Goal: Find specific page/section: Locate a particular part of the current website

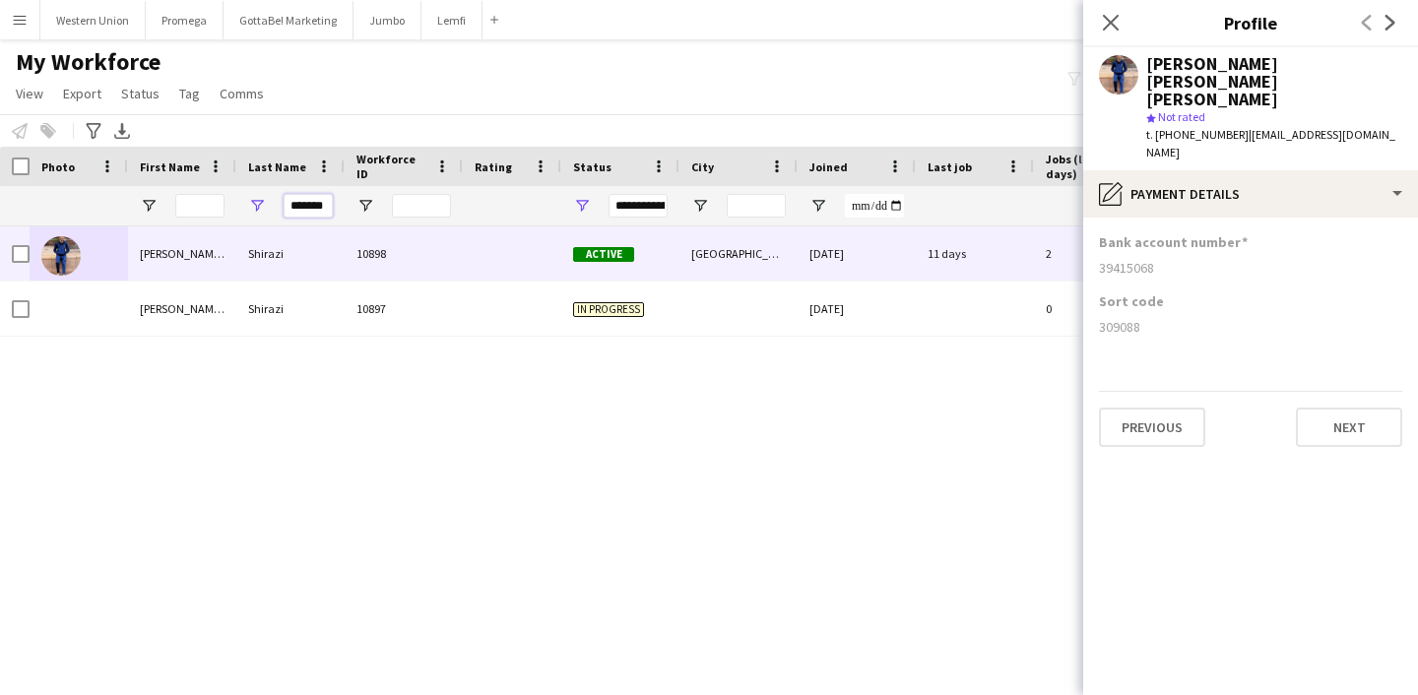
drag, startPoint x: 323, startPoint y: 203, endPoint x: 259, endPoint y: 200, distance: 64.1
click at [259, 200] on div "*******" at bounding box center [290, 205] width 108 height 39
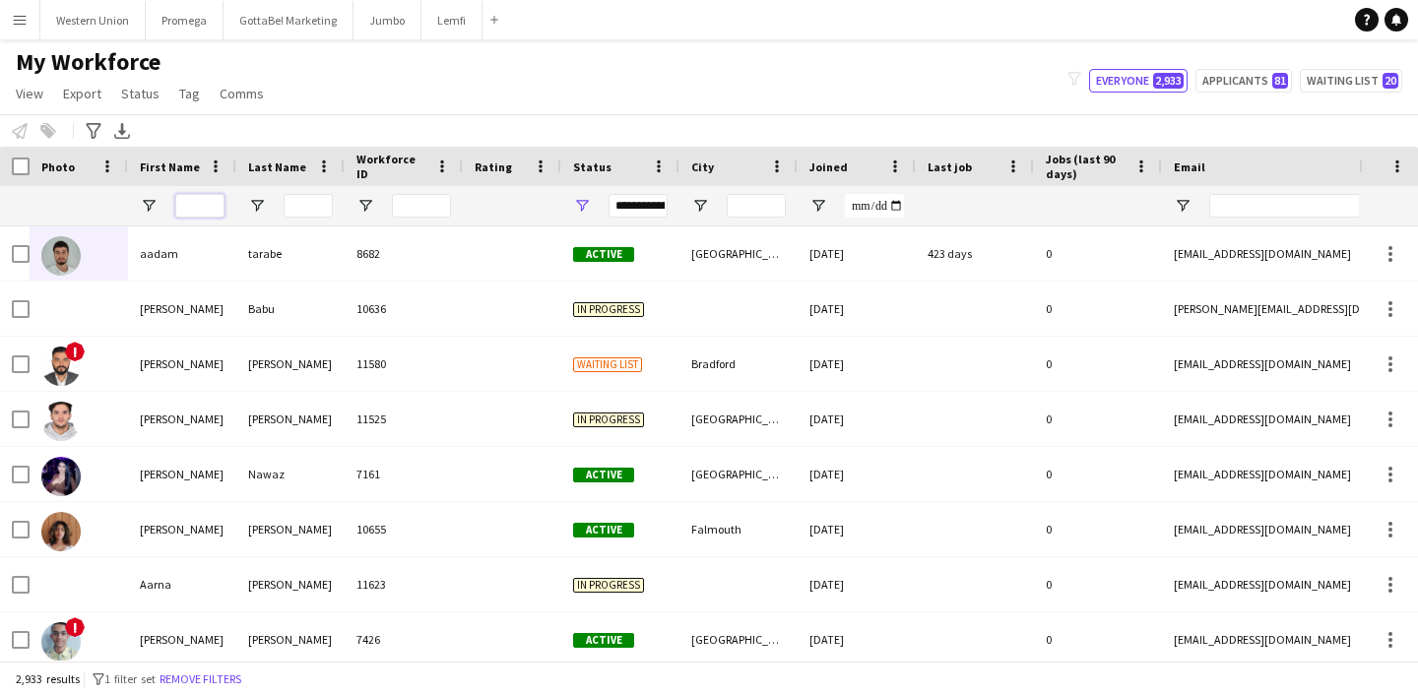
click at [206, 203] on input "First Name Filter Input" at bounding box center [199, 206] width 49 height 24
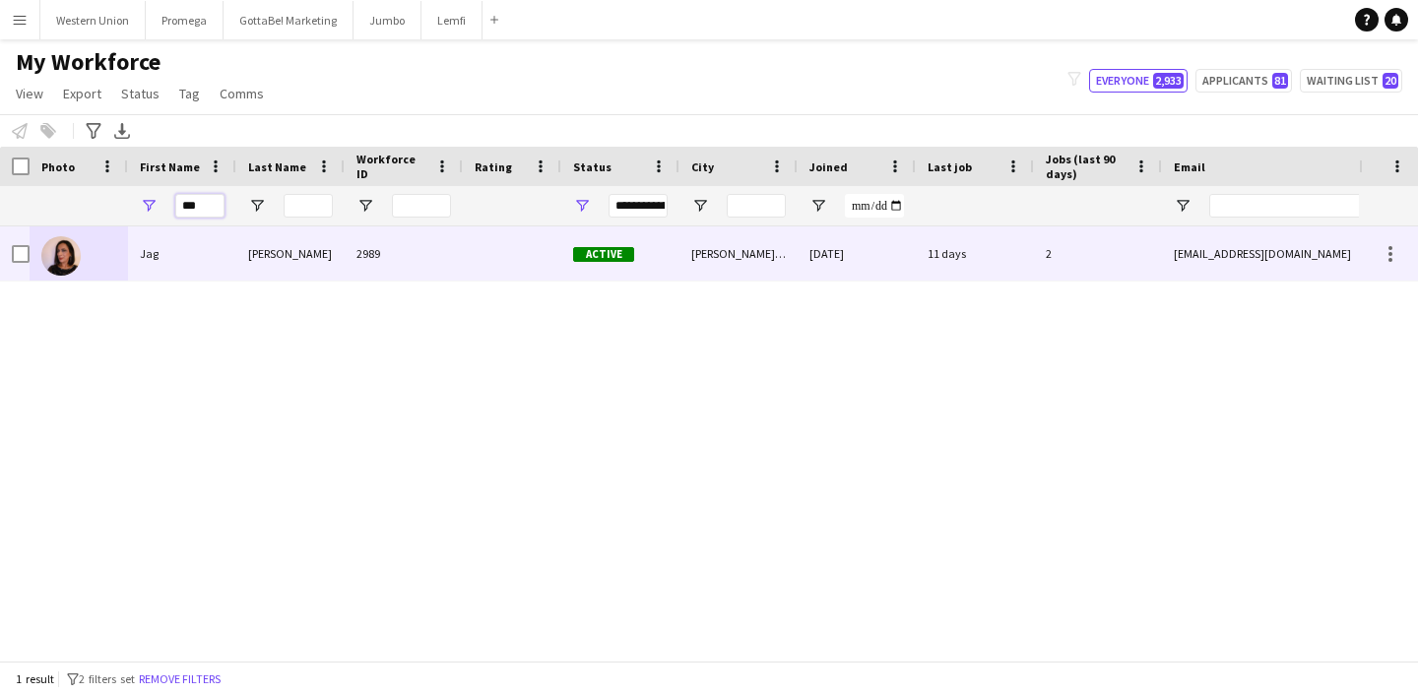
type input "***"
click at [165, 264] on div "Jag" at bounding box center [182, 254] width 108 height 54
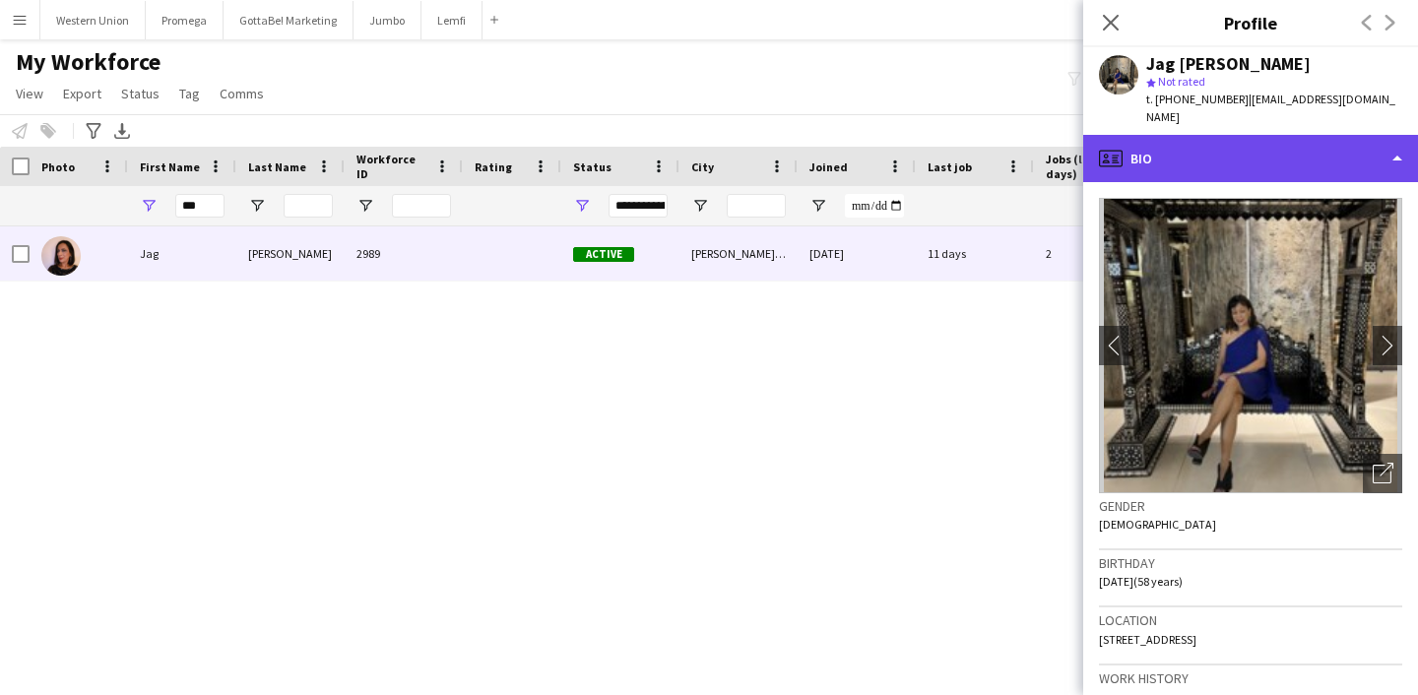
click at [1394, 136] on div "profile Bio" at bounding box center [1250, 158] width 335 height 47
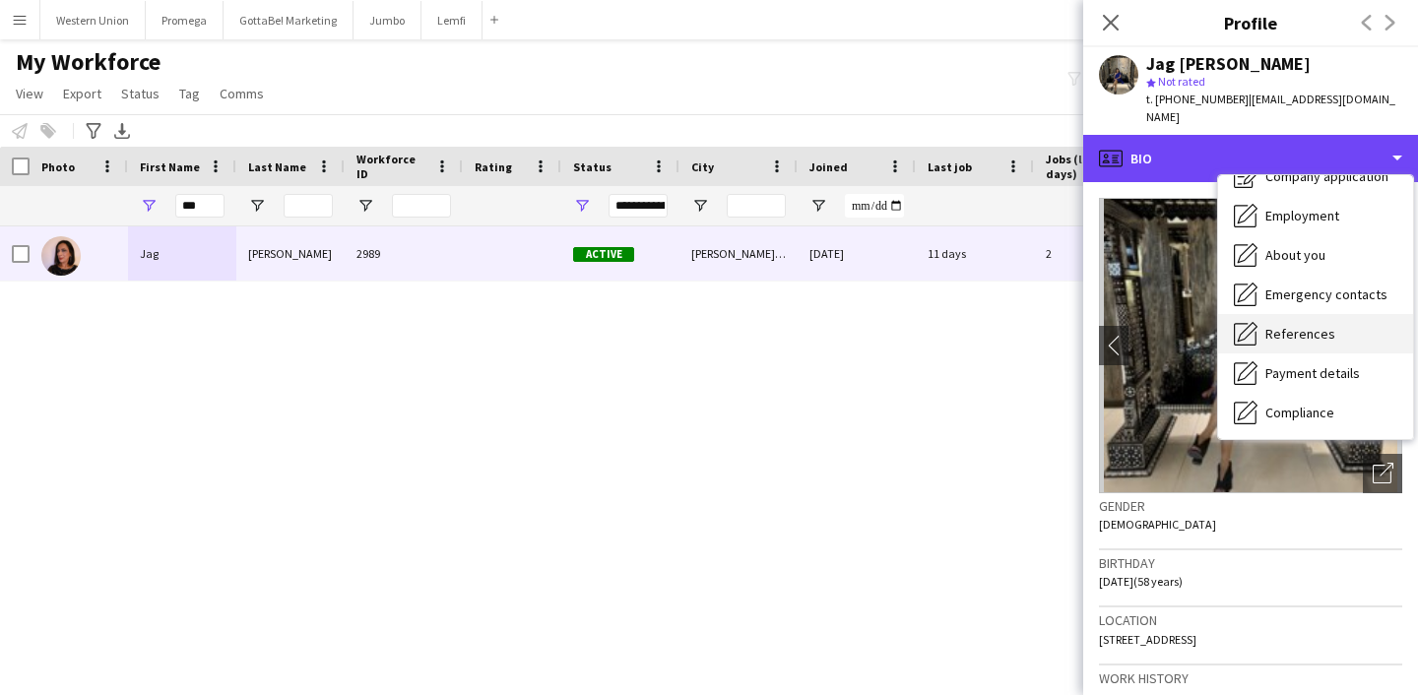
scroll to position [82, 0]
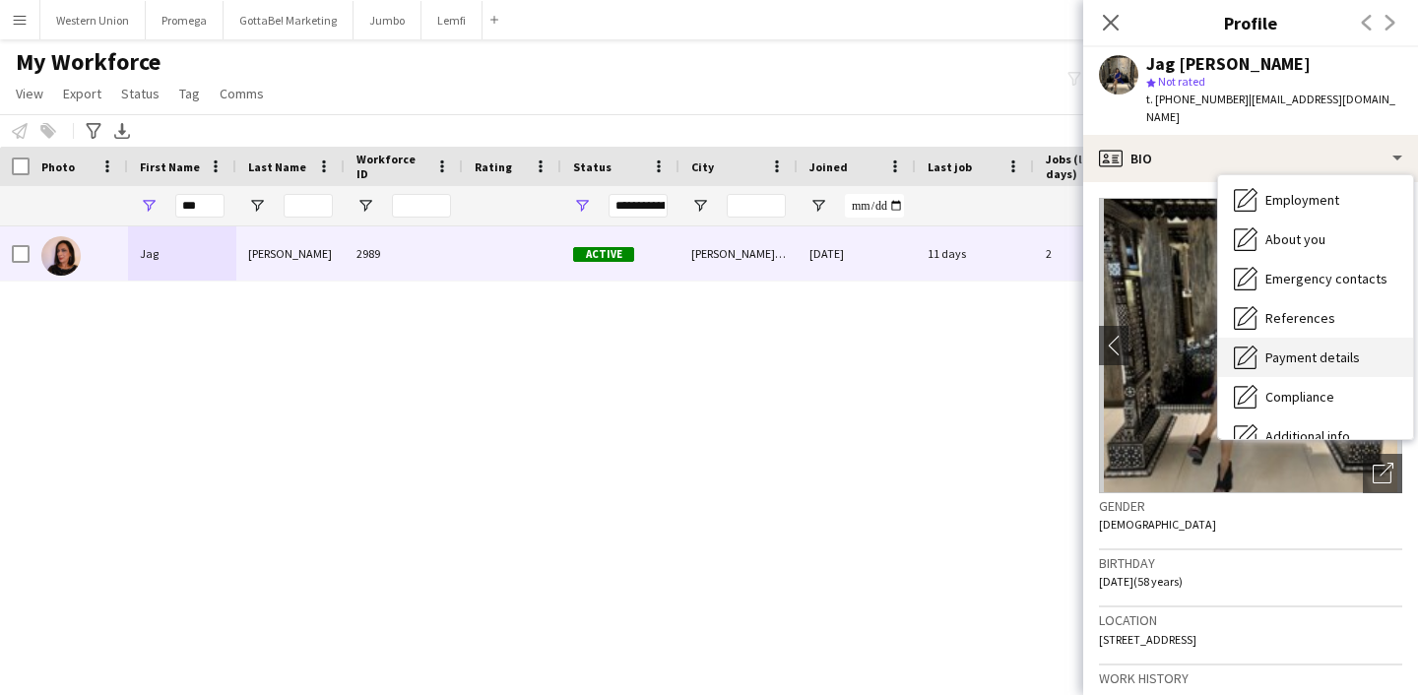
click at [1316, 349] on span "Payment details" at bounding box center [1313, 358] width 95 height 18
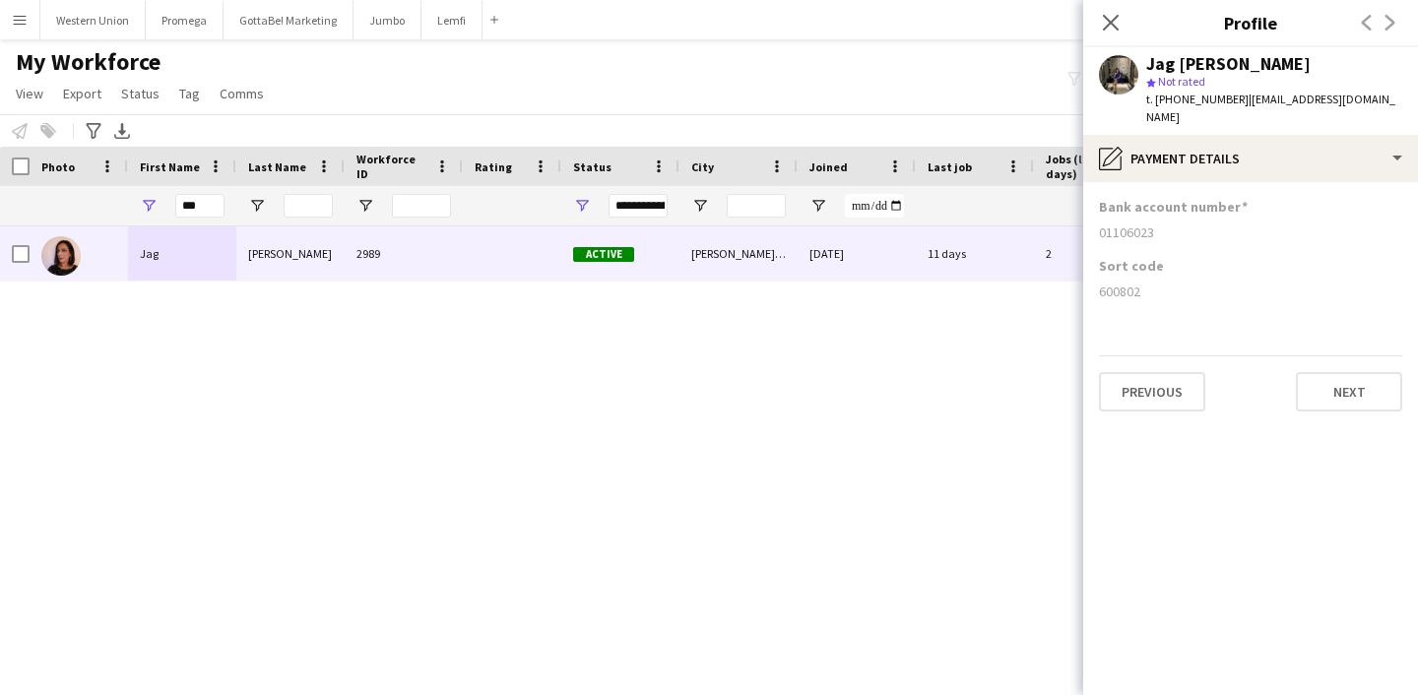
drag, startPoint x: 1157, startPoint y: 215, endPoint x: 1096, endPoint y: 218, distance: 61.1
click at [1096, 218] on app-section-data-types "Bank account number [FINANCIAL_ID] Sort code [FINANCIAL_ID] Previous Next" at bounding box center [1250, 438] width 335 height 513
copy div "01106023"
drag, startPoint x: 1143, startPoint y: 276, endPoint x: 1097, endPoint y: 281, distance: 46.6
click at [1097, 281] on app-section-data-types "Bank account number [FINANCIAL_ID] Sort code [FINANCIAL_ID] Previous Next" at bounding box center [1250, 438] width 335 height 513
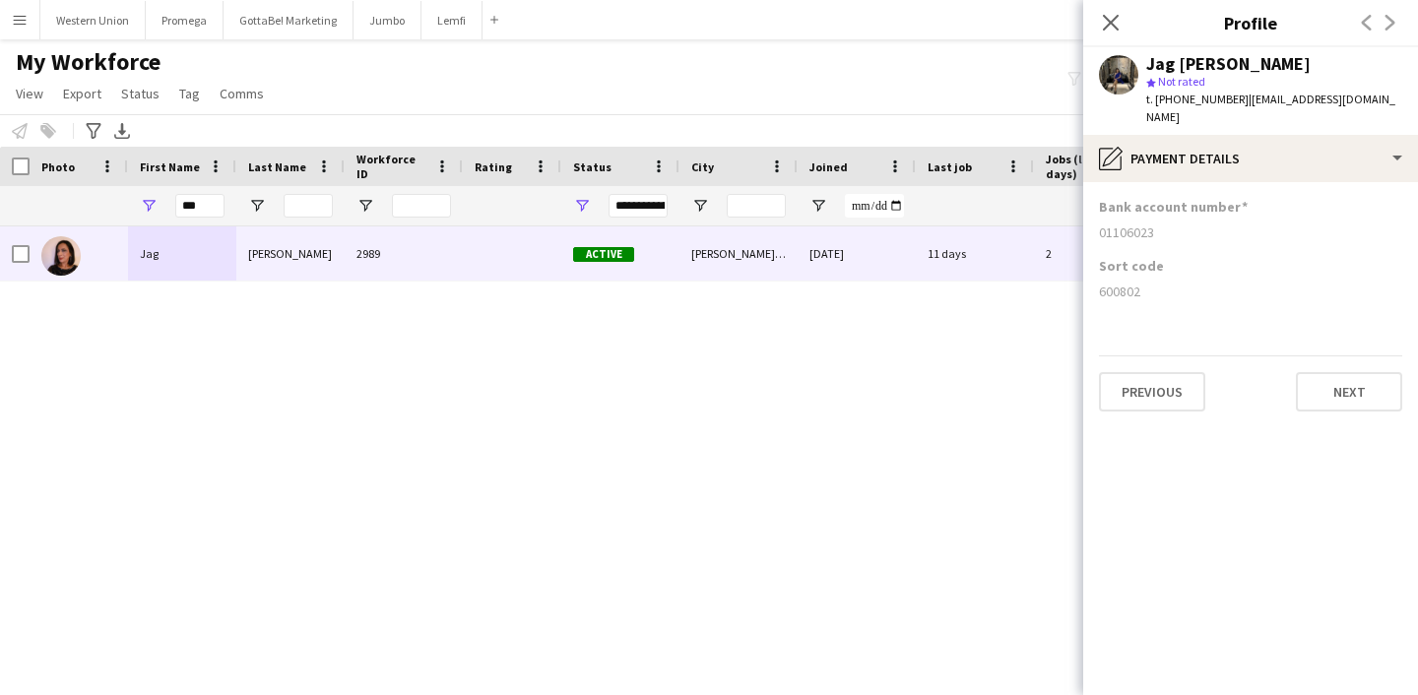
copy div "600802"
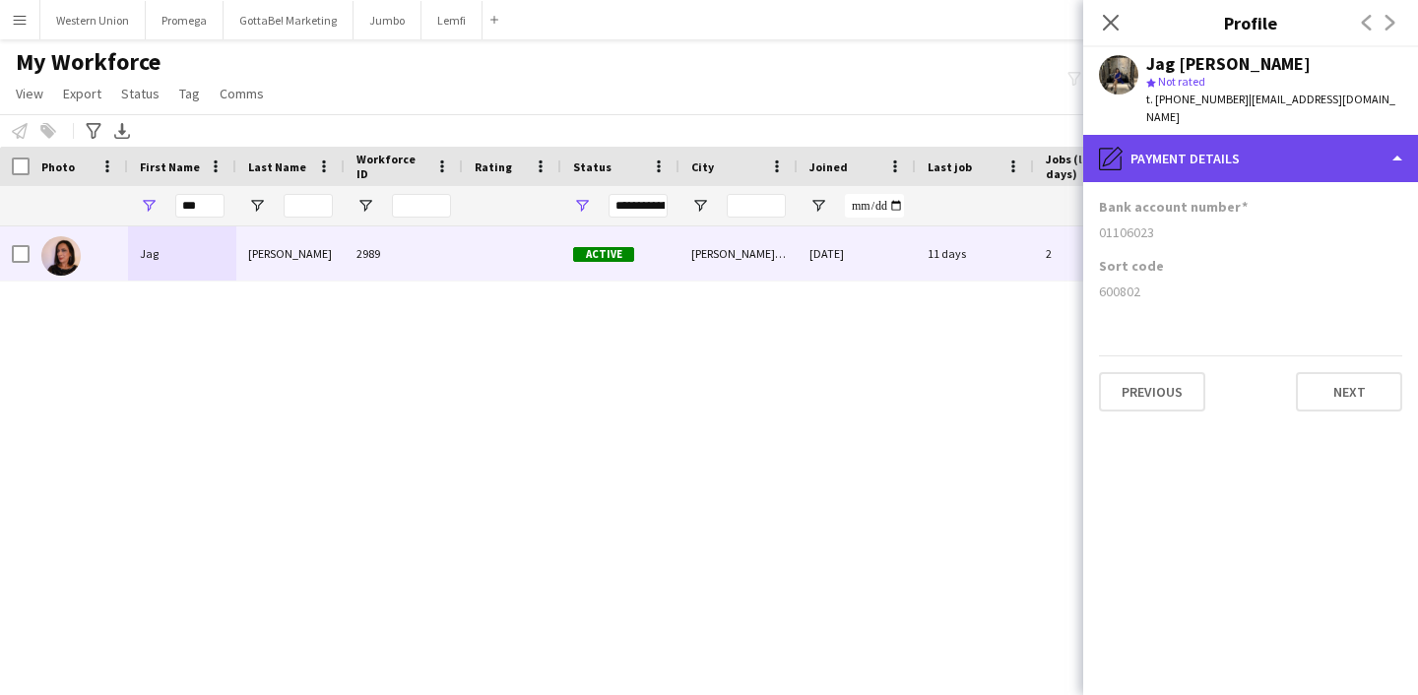
click at [1172, 153] on div "pencil4 Payment details" at bounding box center [1250, 158] width 335 height 47
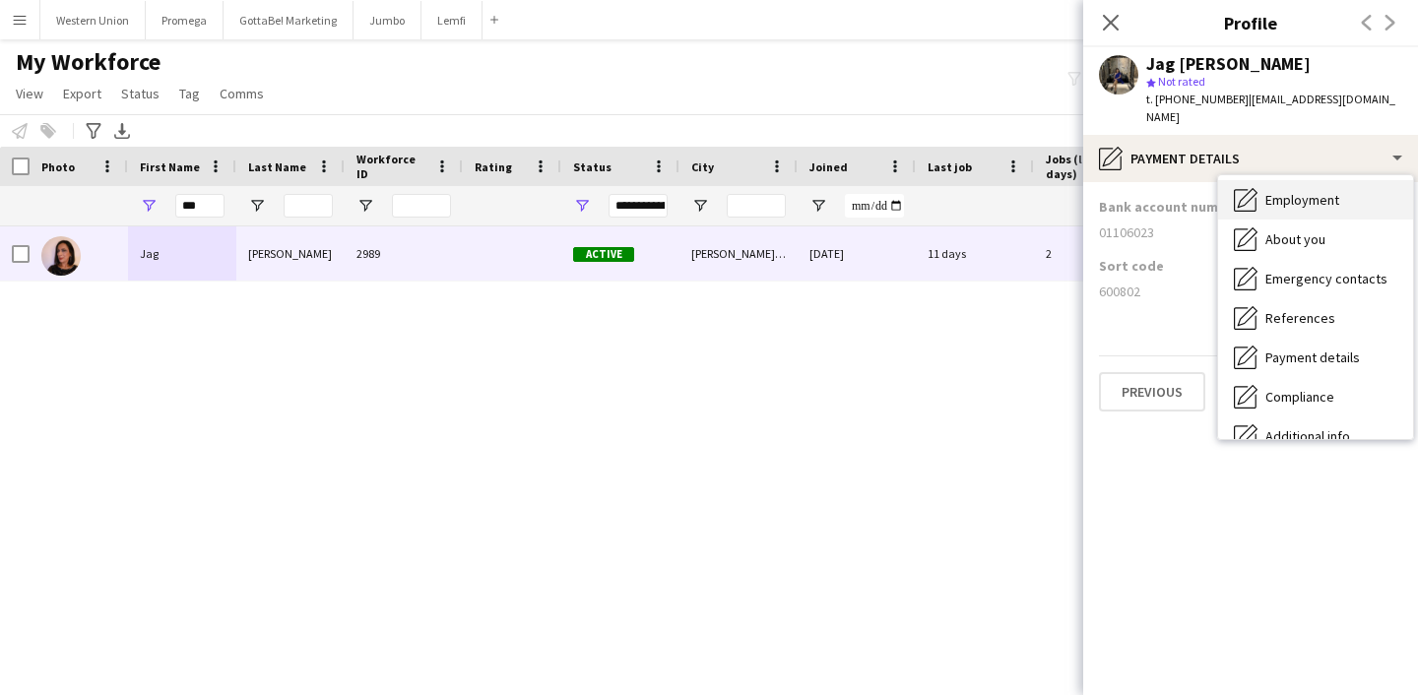
click at [1327, 190] on div "Employment Employment" at bounding box center [1315, 199] width 195 height 39
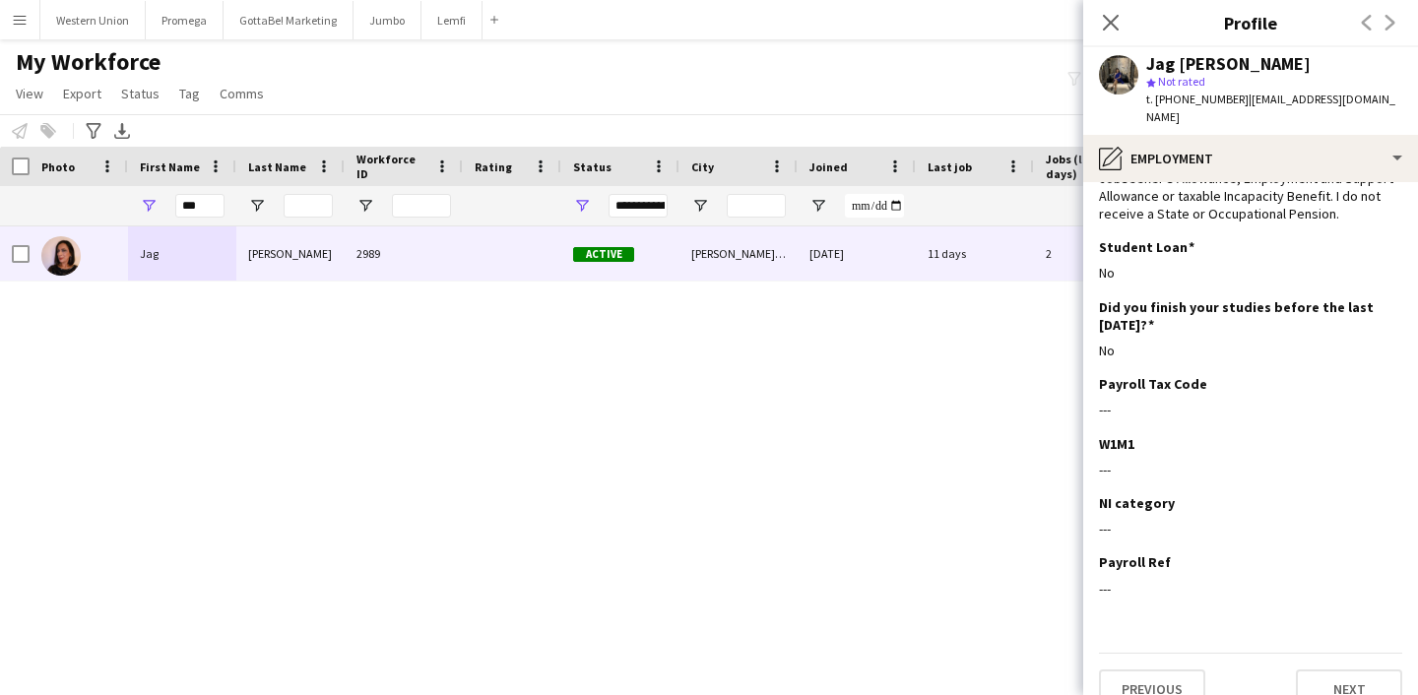
scroll to position [161, 0]
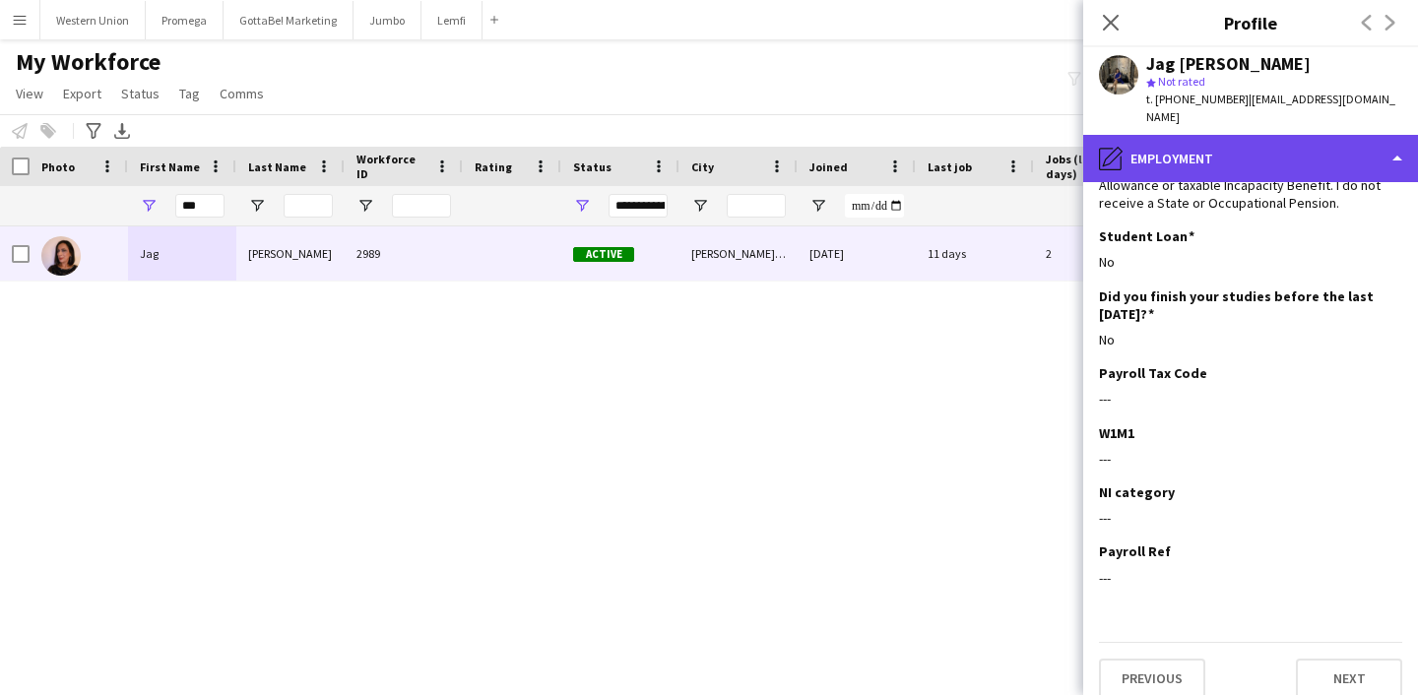
click at [1260, 141] on div "pencil4 Employment" at bounding box center [1250, 158] width 335 height 47
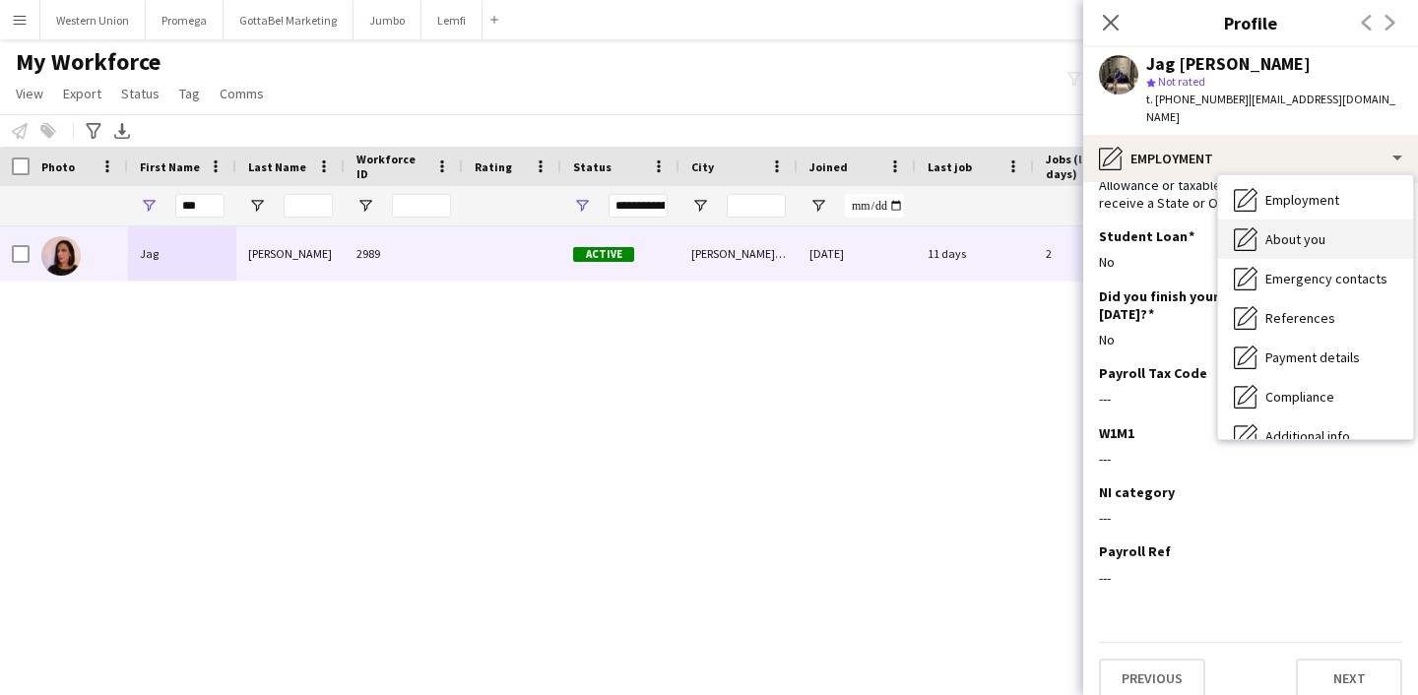
click at [1266, 230] on span "About you" at bounding box center [1296, 239] width 60 height 18
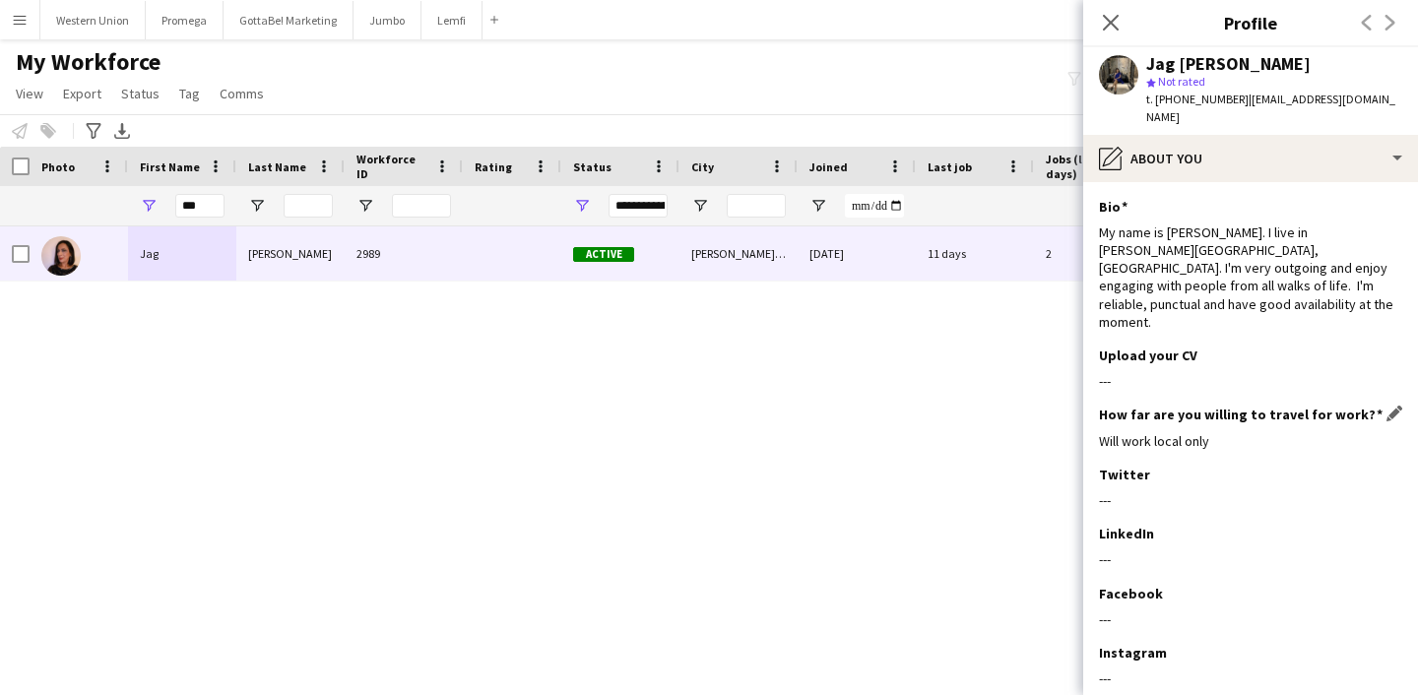
scroll to position [66, 0]
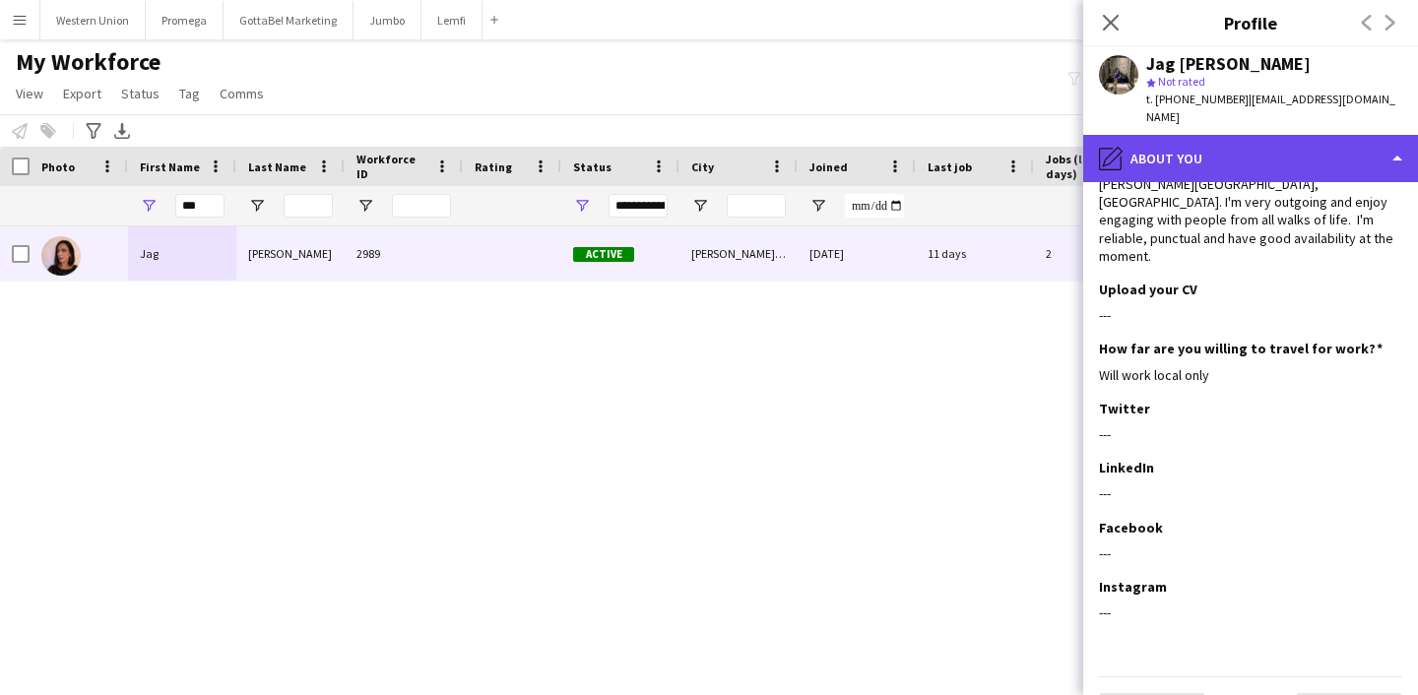
click at [1281, 146] on div "pencil4 About you" at bounding box center [1250, 158] width 335 height 47
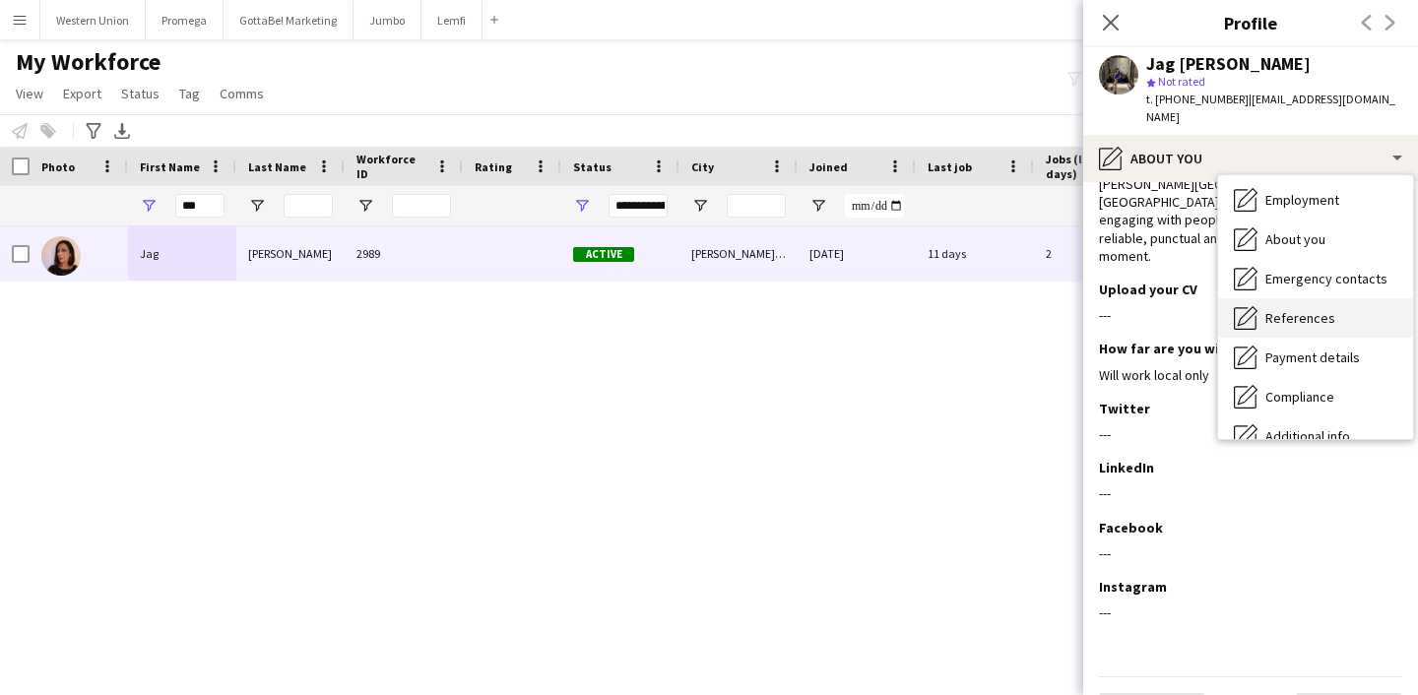
click at [1289, 309] on span "References" at bounding box center [1301, 318] width 70 height 18
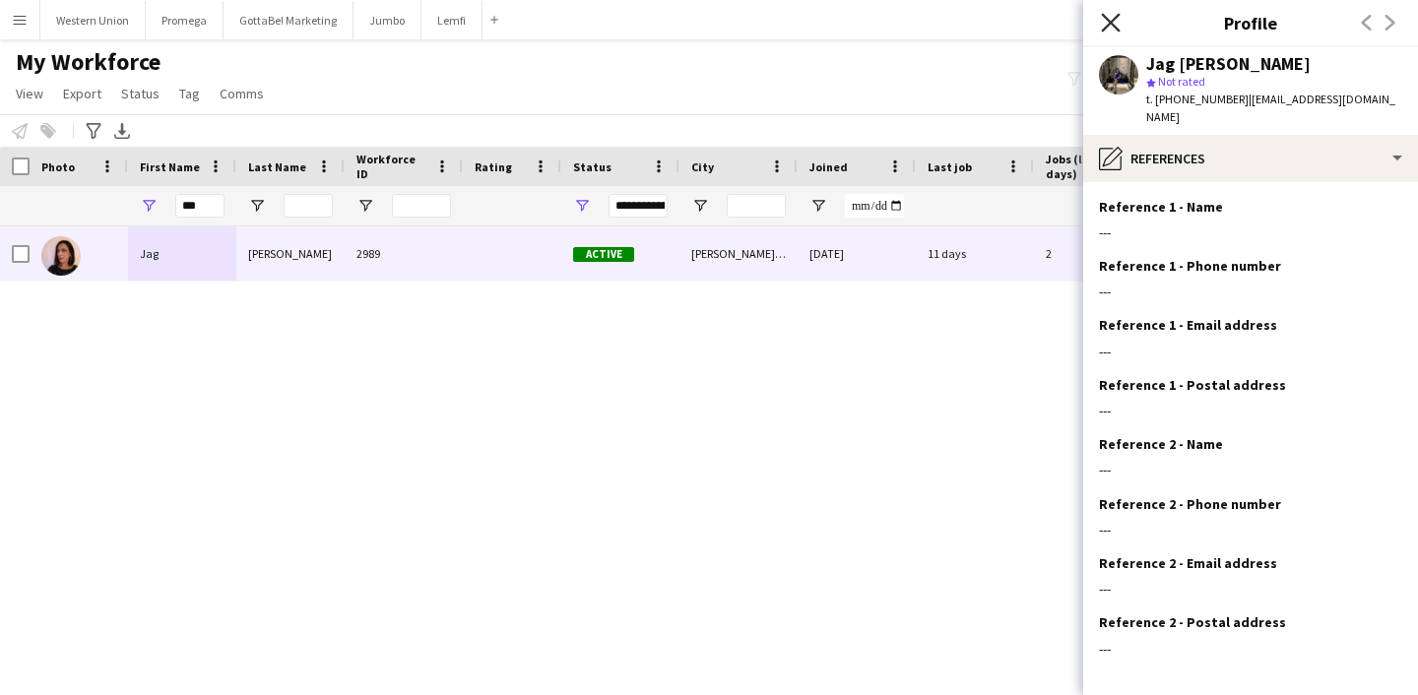
click at [1114, 16] on icon "Close pop-in" at bounding box center [1110, 22] width 19 height 19
